Goal: Information Seeking & Learning: Learn about a topic

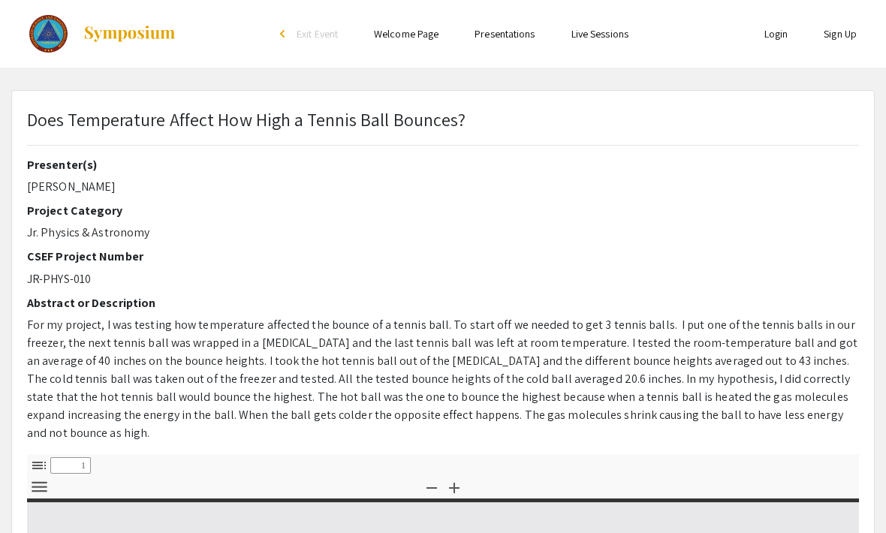
select select "custom"
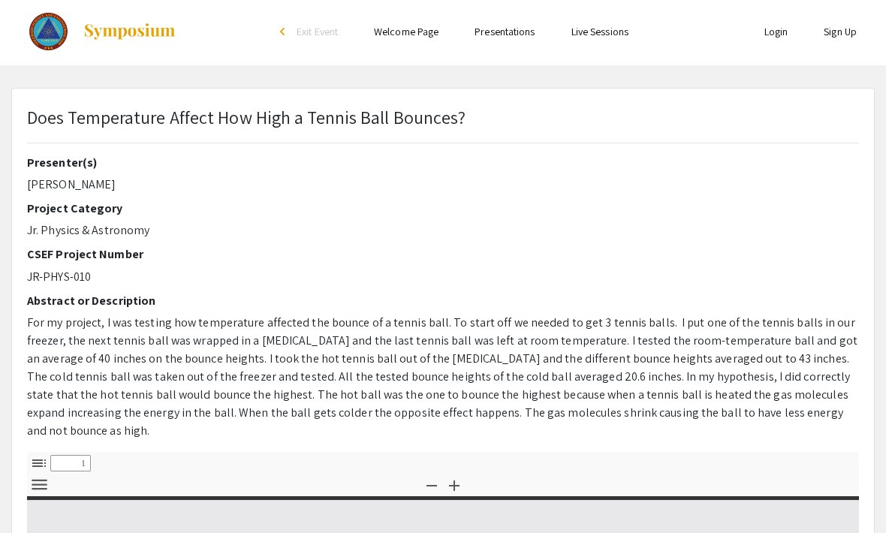
type input "0"
select select "custom"
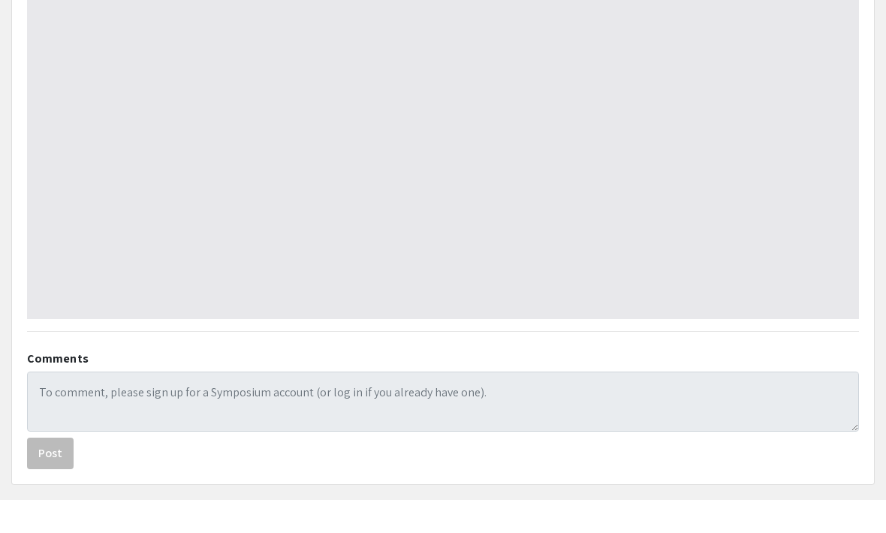
type input "1"
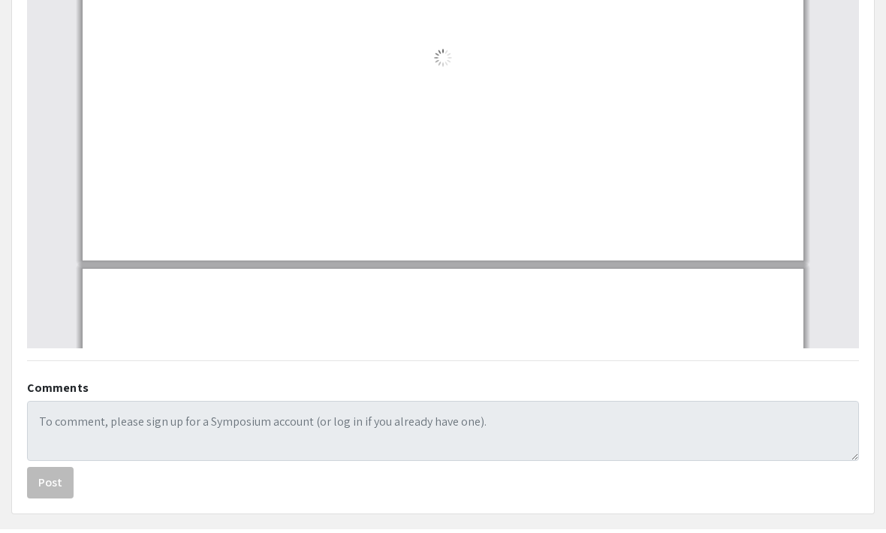
select select "auto"
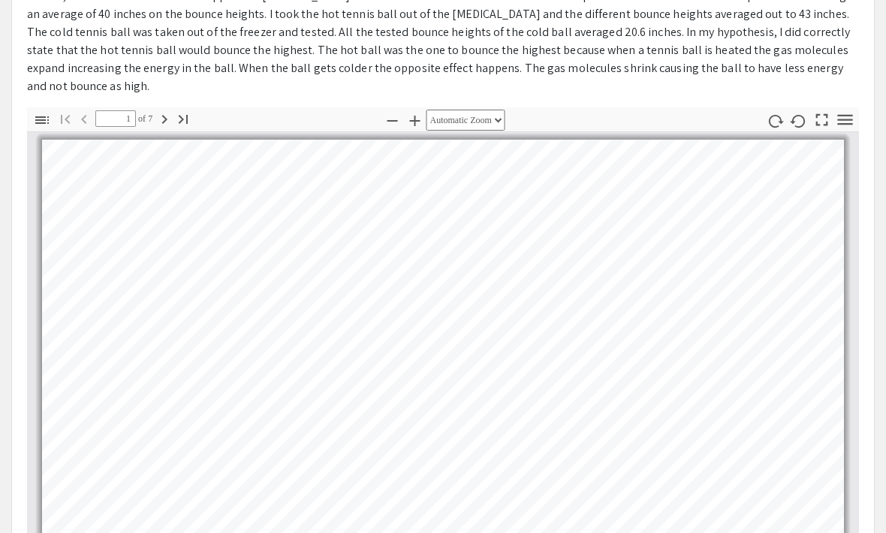
scroll to position [348, 0]
click at [162, 109] on icon "button" at bounding box center [164, 118] width 18 height 18
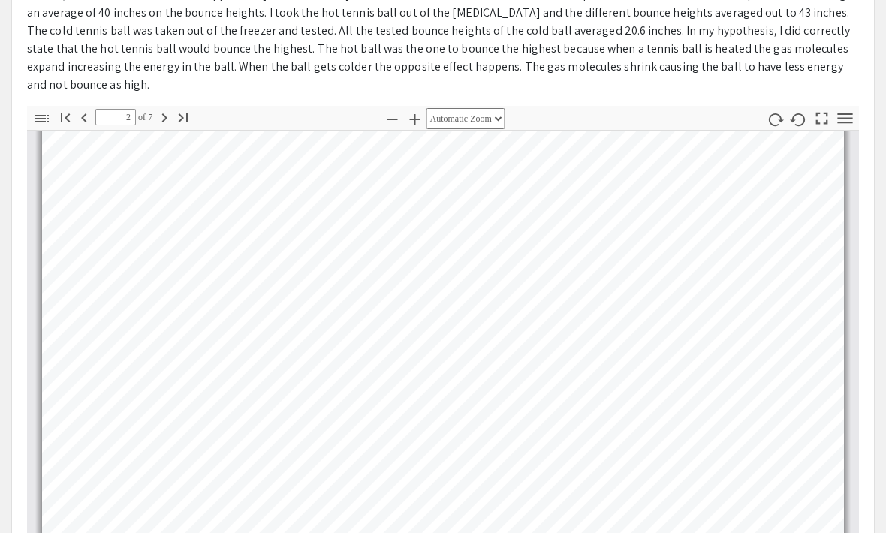
click at [174, 108] on button "Go to Last Page" at bounding box center [183, 118] width 26 height 22
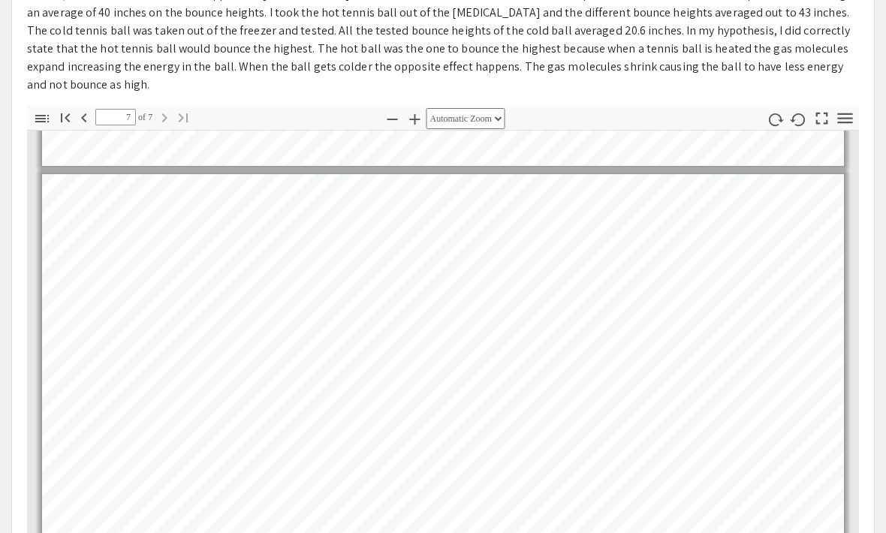
click at [89, 109] on icon "button" at bounding box center [84, 118] width 18 height 18
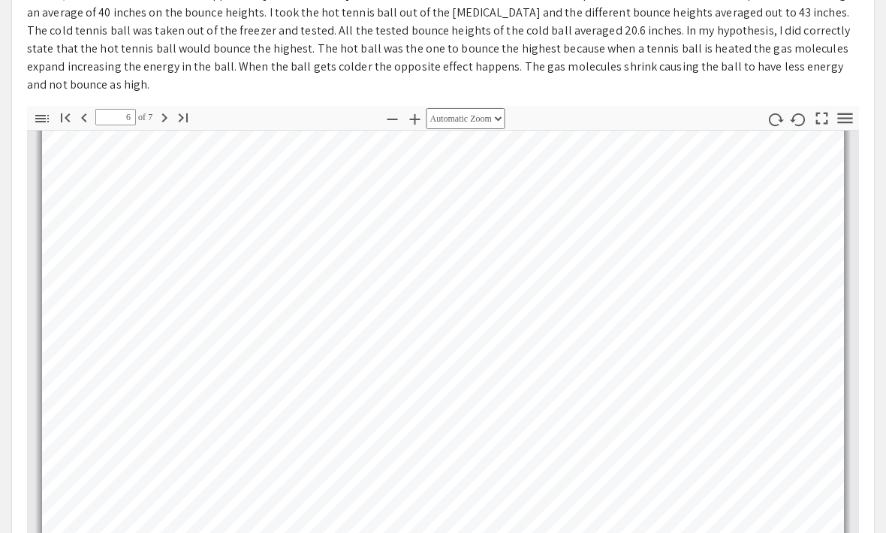
click at [92, 109] on icon "button" at bounding box center [84, 118] width 18 height 18
click at [86, 113] on icon "button" at bounding box center [83, 117] width 5 height 9
click at [86, 109] on icon "button" at bounding box center [84, 118] width 18 height 18
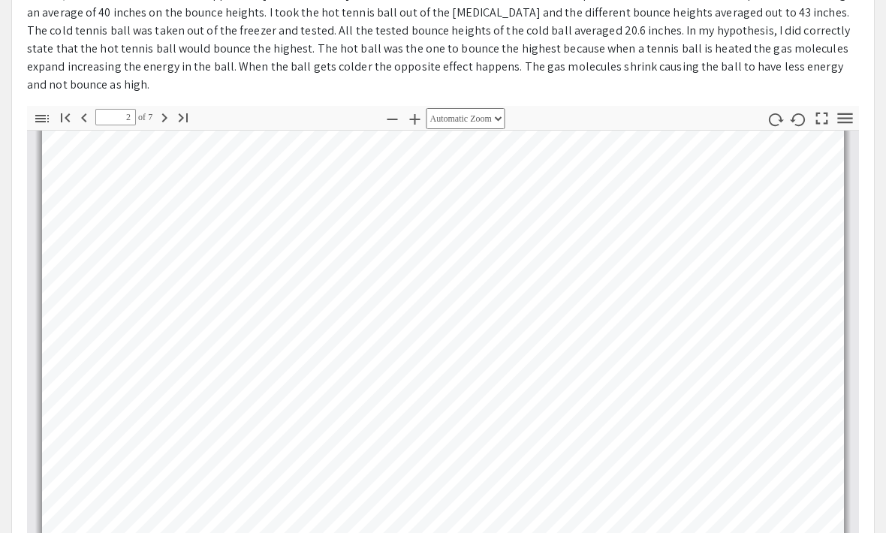
click at [153, 109] on span "of 7" at bounding box center [144, 117] width 17 height 17
click at [160, 109] on icon "button" at bounding box center [164, 118] width 18 height 18
click at [163, 109] on icon "button" at bounding box center [164, 118] width 18 height 18
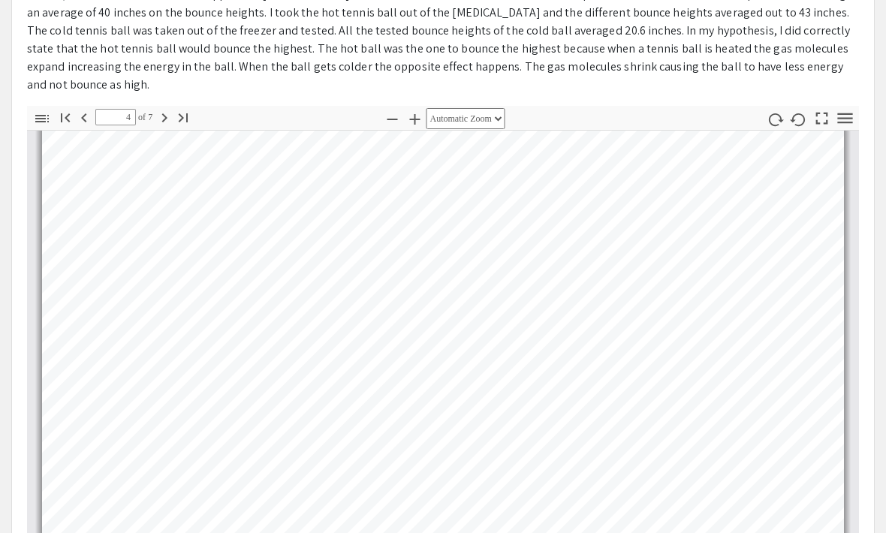
click at [169, 109] on icon "button" at bounding box center [164, 118] width 18 height 18
click at [170, 109] on icon "button" at bounding box center [164, 118] width 18 height 18
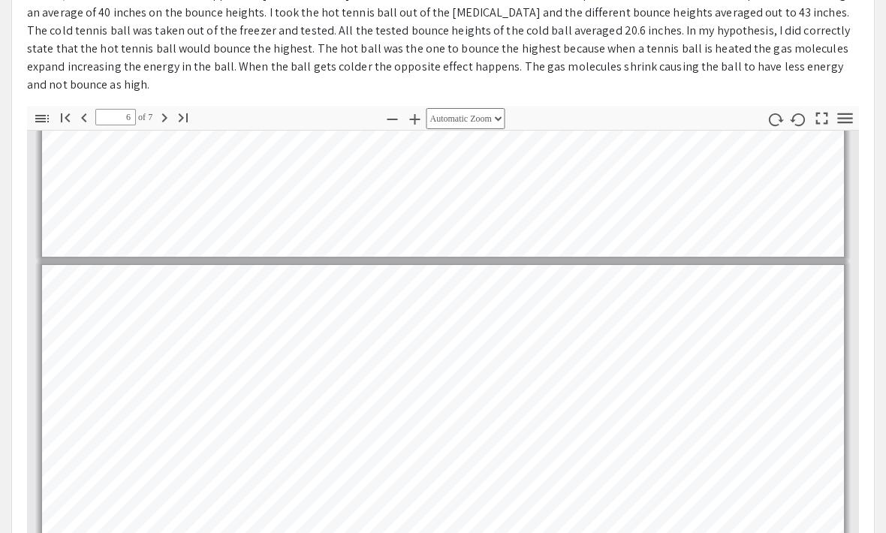
type input "5"
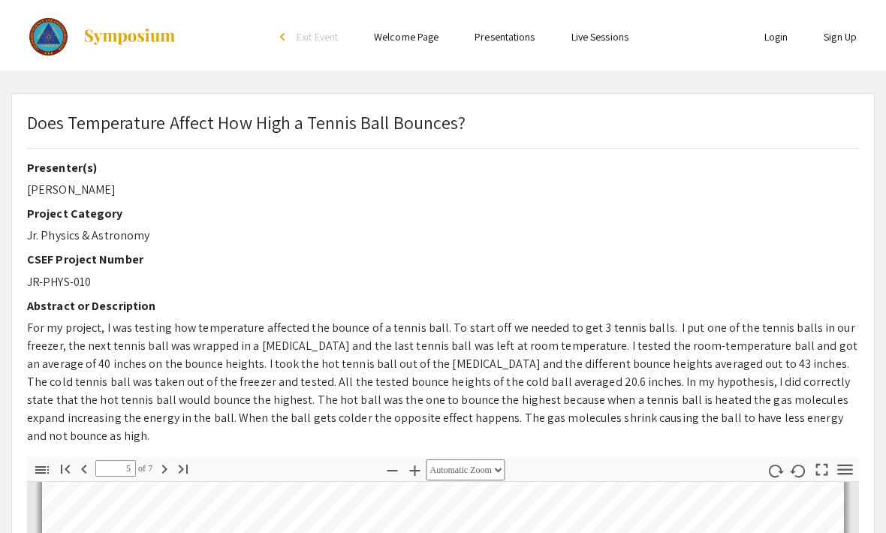
scroll to position [1719, 0]
